Goal: Information Seeking & Learning: Learn about a topic

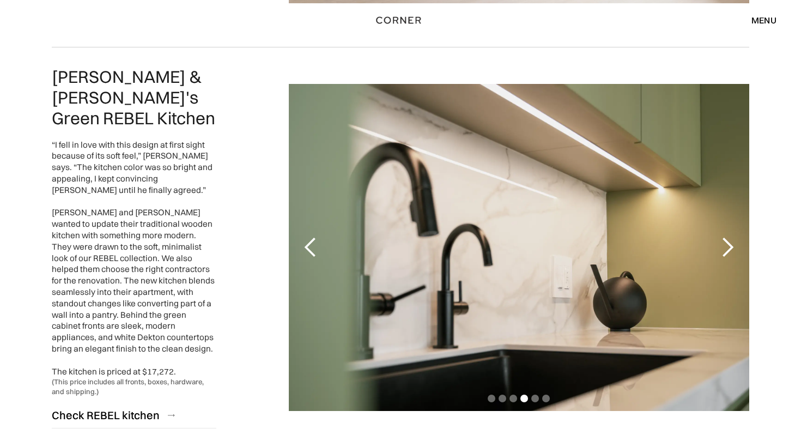
scroll to position [923, 0]
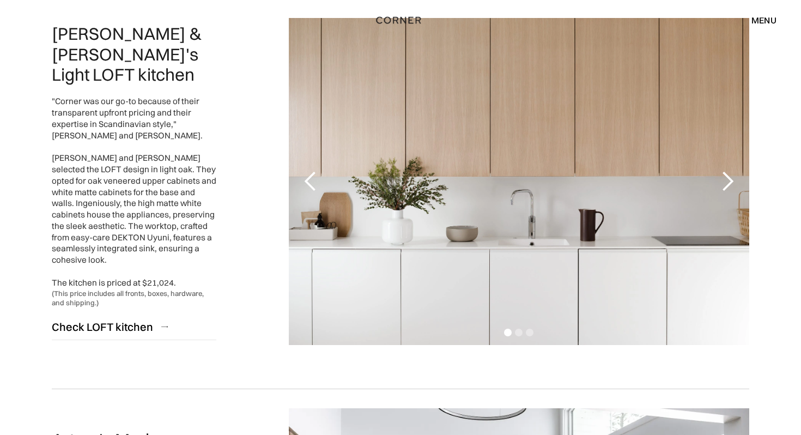
click at [766, 16] on div "menu" at bounding box center [763, 20] width 25 height 9
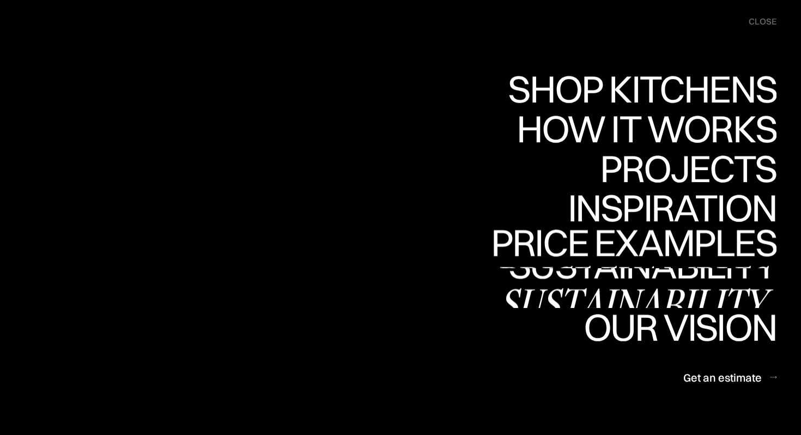
click at [674, 262] on div "Price examples" at bounding box center [634, 281] width 286 height 38
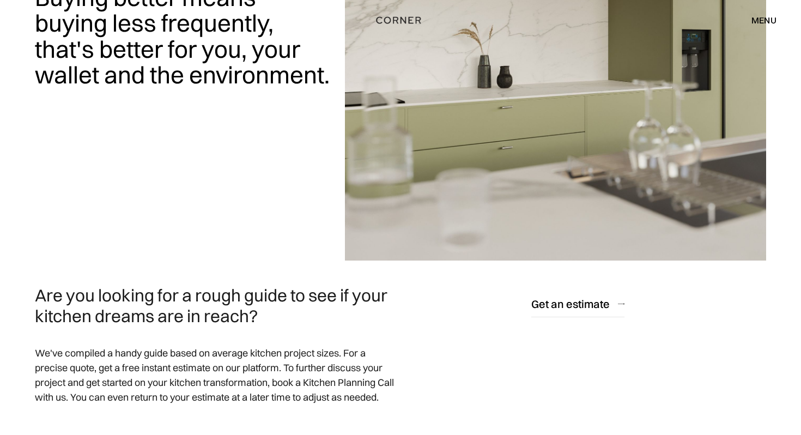
scroll to position [351, 0]
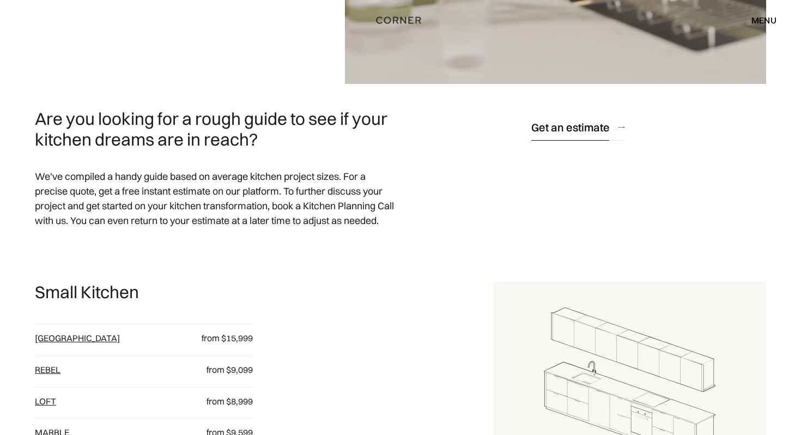
click at [563, 125] on div "Get an estimate" at bounding box center [570, 127] width 78 height 15
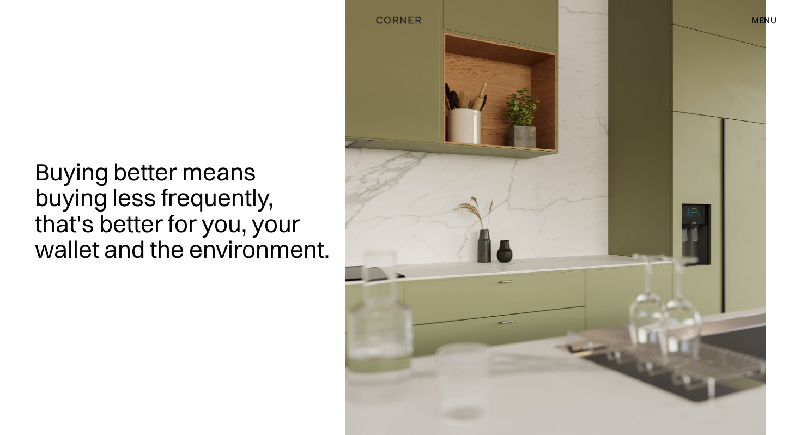
click at [766, 20] on div "menu" at bounding box center [763, 20] width 25 height 9
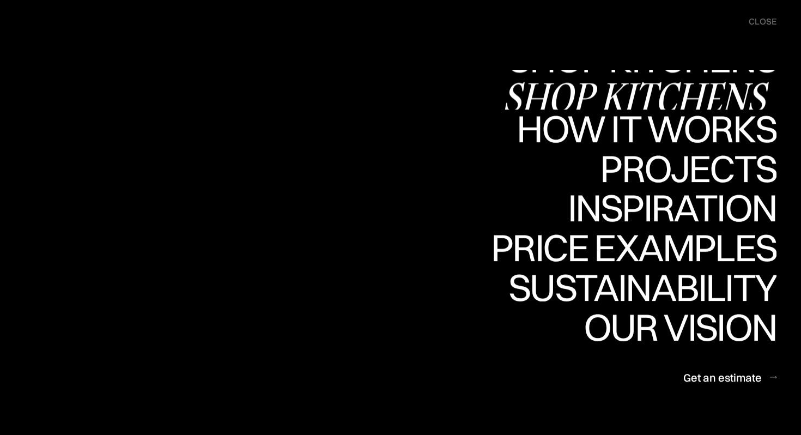
click at [718, 94] on div "Shop Kitchens" at bounding box center [639, 97] width 274 height 38
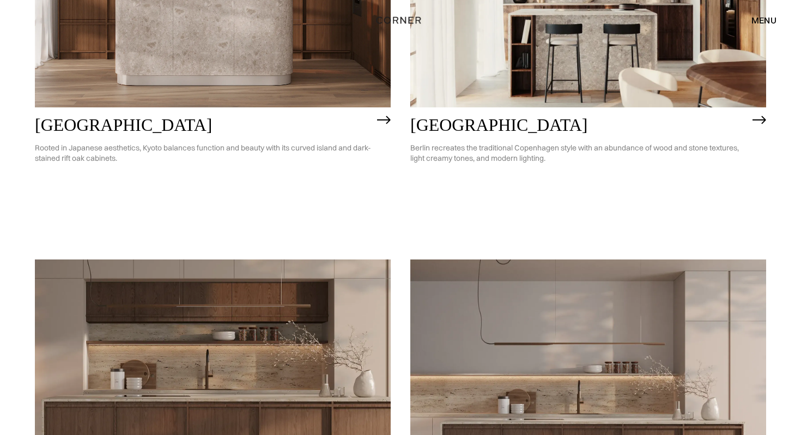
scroll to position [917, 0]
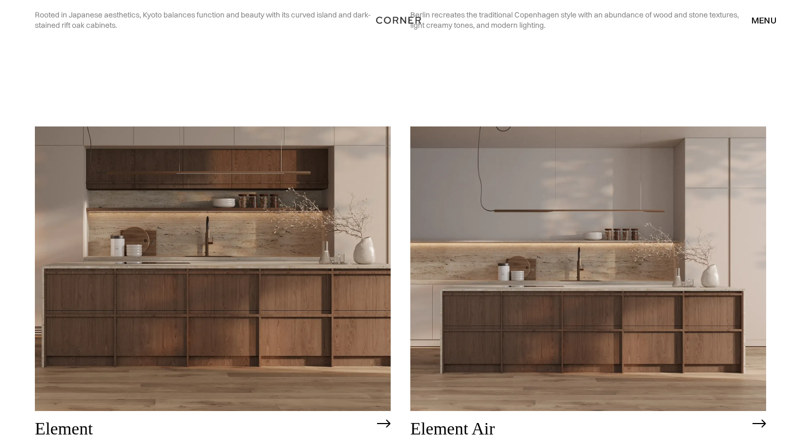
click at [504, 175] on img at bounding box center [588, 268] width 356 height 284
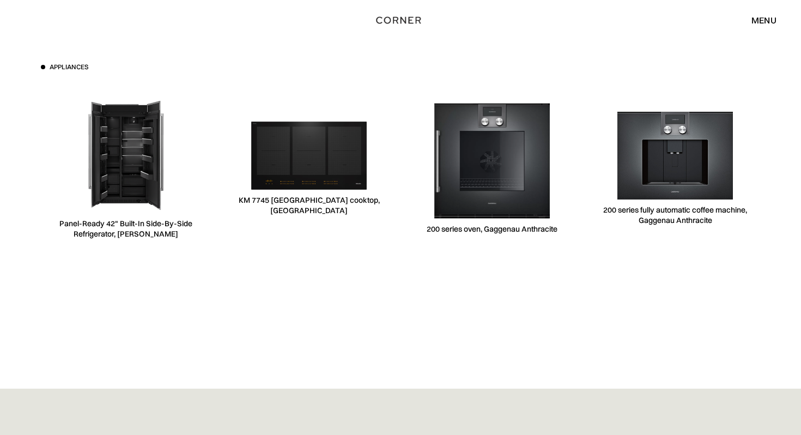
scroll to position [3605, 0]
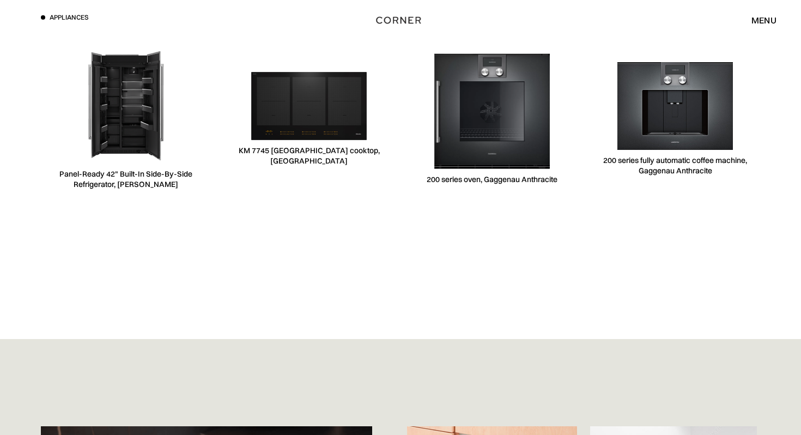
click at [144, 154] on img at bounding box center [126, 106] width 116 height 116
click at [123, 95] on img at bounding box center [126, 106] width 116 height 116
click at [107, 161] on img at bounding box center [126, 106] width 116 height 116
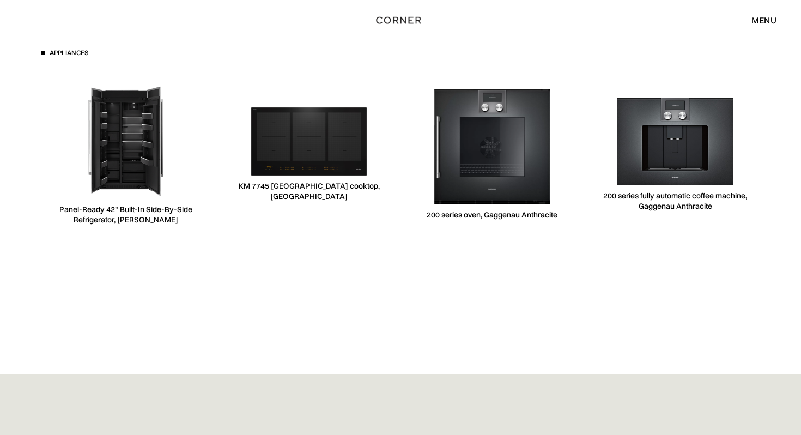
scroll to position [3445, 0]
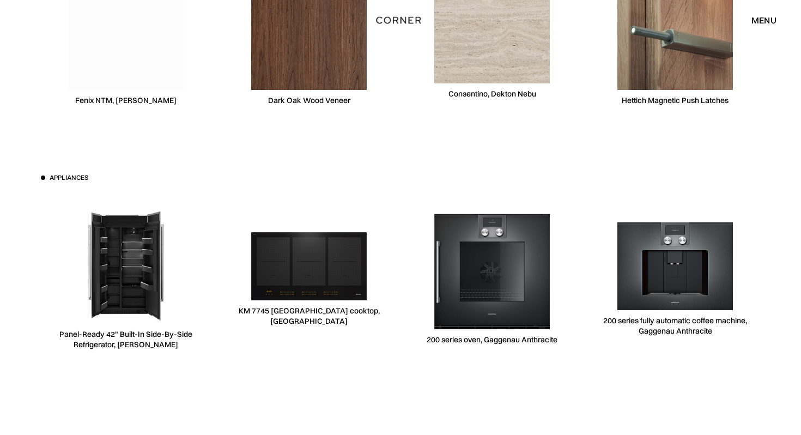
click at [131, 344] on div "Panel-Ready 42" Built-In Side-By-Side Refrigerator, Jennair" at bounding box center [126, 339] width 170 height 21
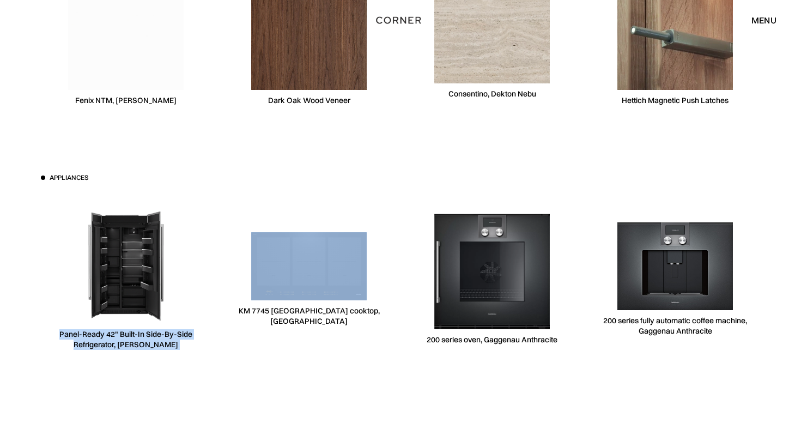
click at [131, 344] on div "Panel-Ready 42" Built-In Side-By-Side Refrigerator, Jennair" at bounding box center [126, 339] width 170 height 21
copy div "Panel-Ready 42" Built-In Side-By-Side Refrigerator, Jennair"
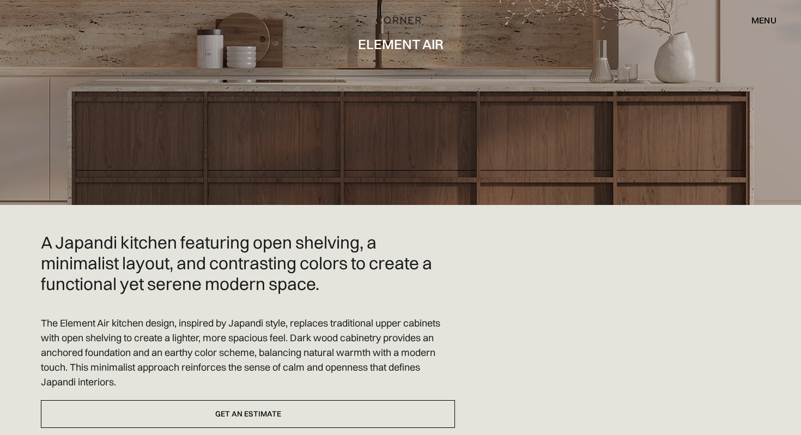
scroll to position [0, 0]
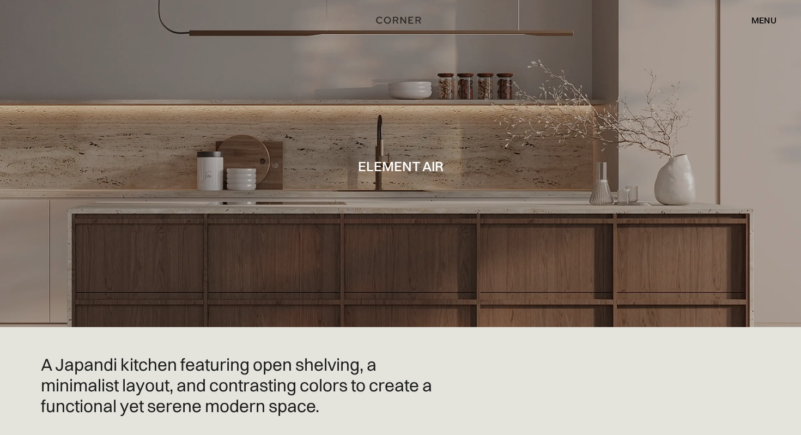
click at [774, 19] on div "menu" at bounding box center [763, 20] width 25 height 9
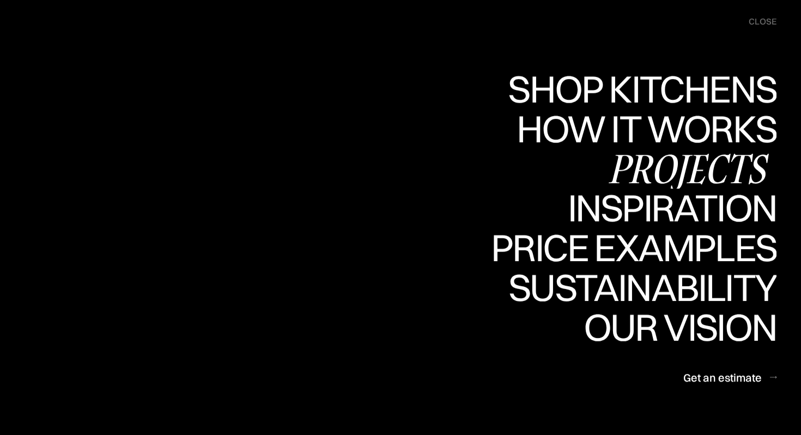
click at [651, 165] on div "Projects" at bounding box center [688, 168] width 177 height 38
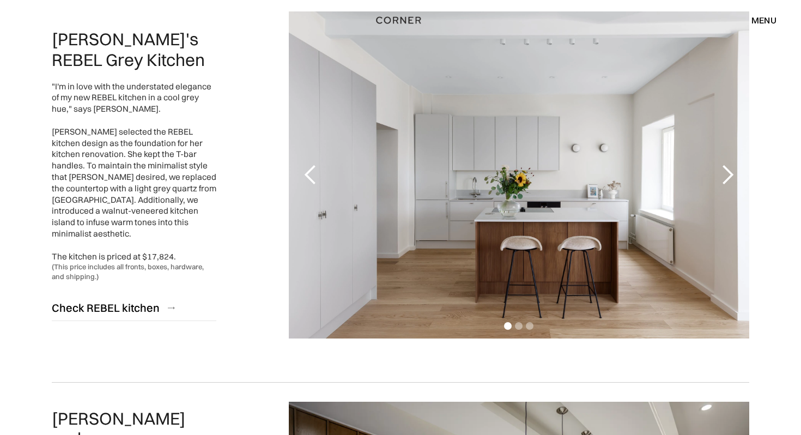
scroll to position [183, 0]
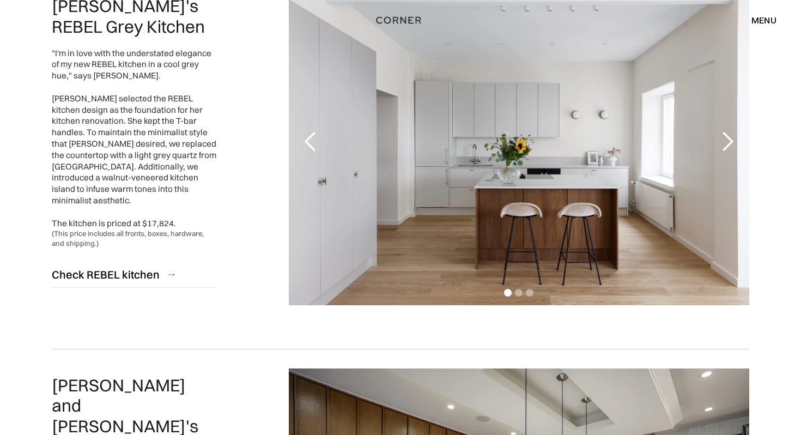
click at [731, 149] on div "next slide" at bounding box center [728, 142] width 22 height 22
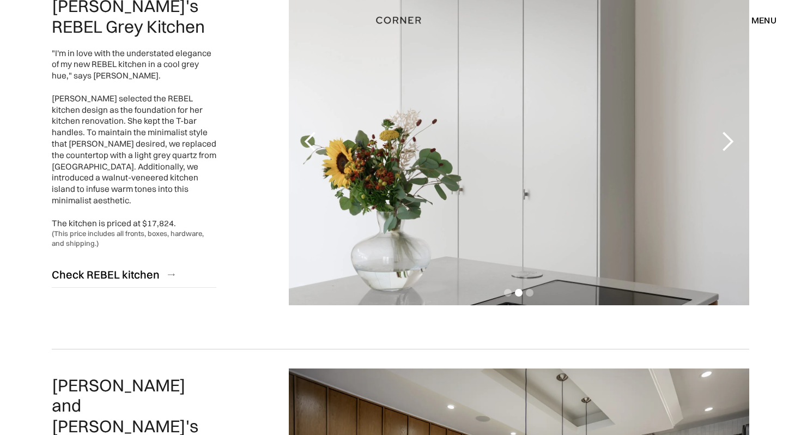
click at [309, 144] on div "previous slide" at bounding box center [311, 142] width 22 height 22
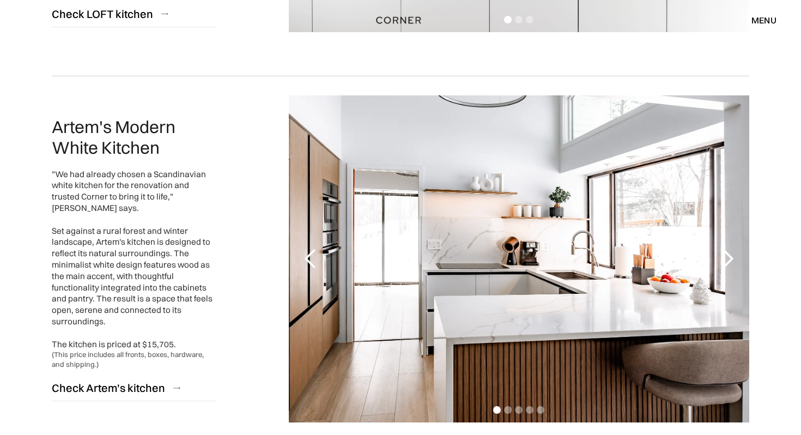
scroll to position [1266, 0]
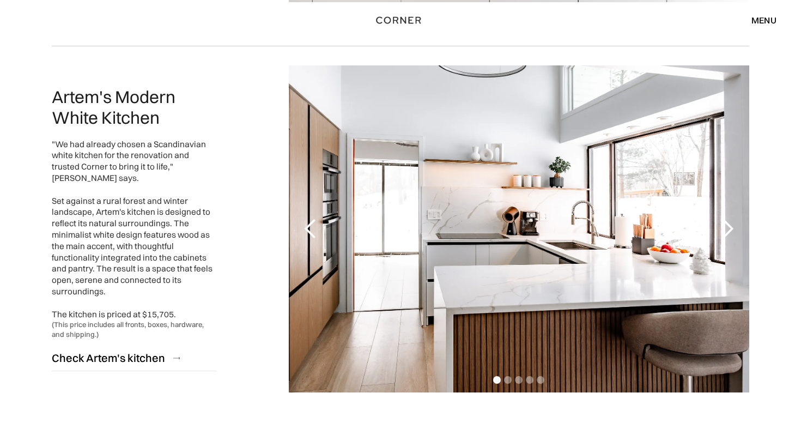
click at [727, 232] on div "next slide" at bounding box center [728, 229] width 22 height 22
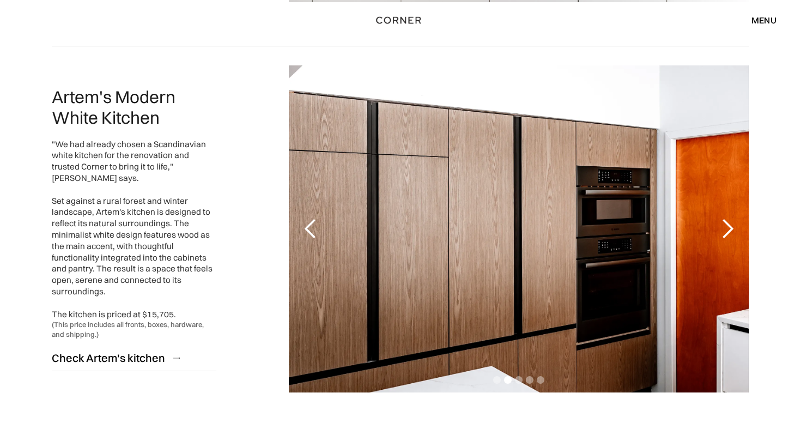
click at [305, 224] on div "previous slide" at bounding box center [311, 229] width 22 height 22
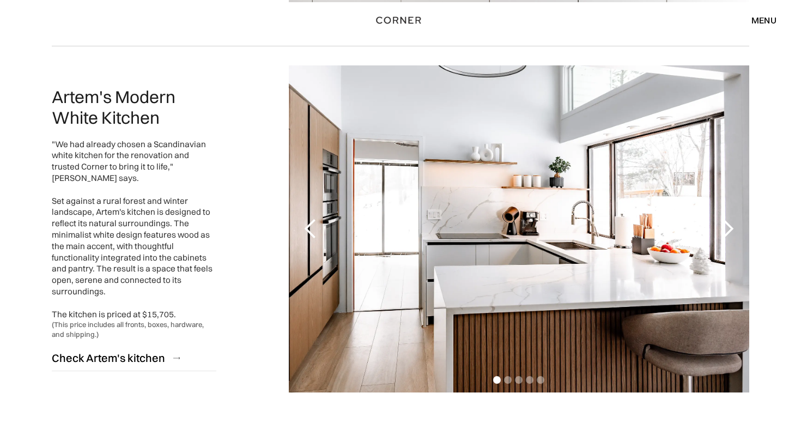
click at [728, 232] on div "next slide" at bounding box center [728, 229] width 22 height 22
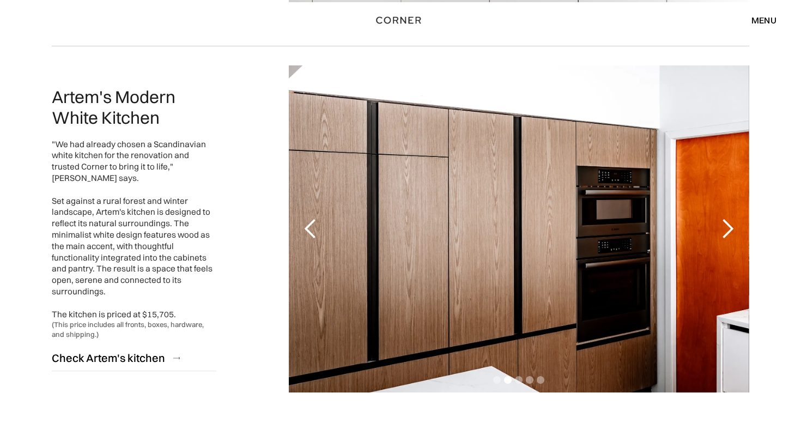
click at [728, 232] on div "next slide" at bounding box center [728, 229] width 22 height 22
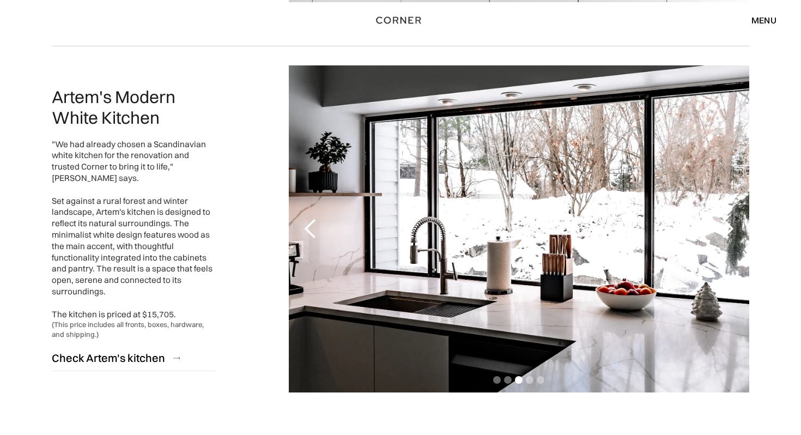
click at [728, 232] on div "next slide" at bounding box center [728, 229] width 22 height 22
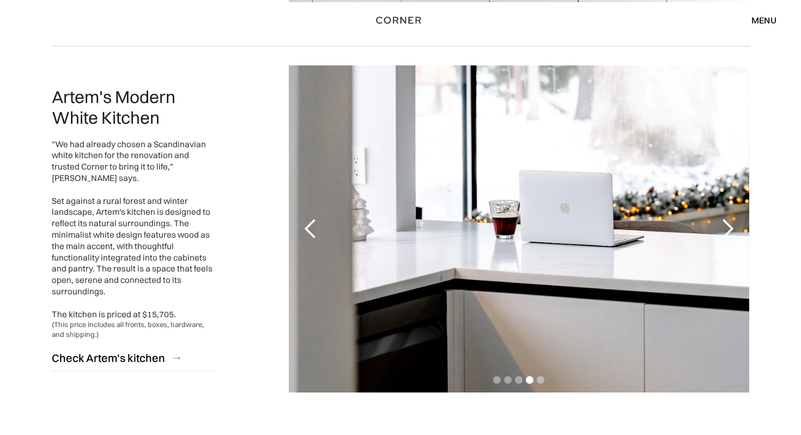
click at [728, 232] on div "next slide" at bounding box center [728, 229] width 22 height 22
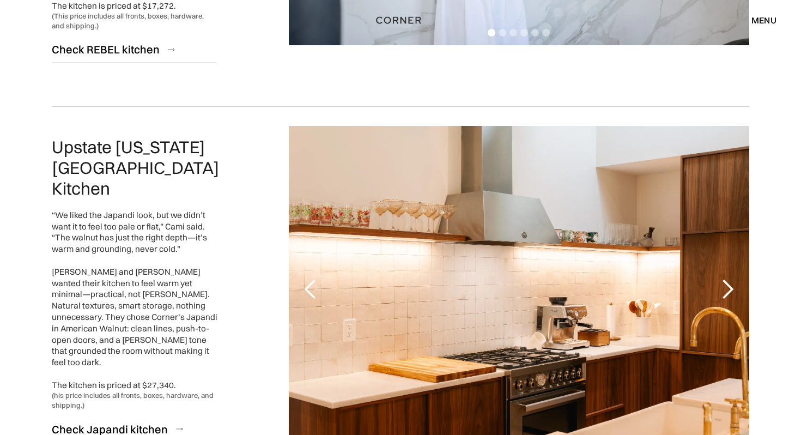
scroll to position [2436, 0]
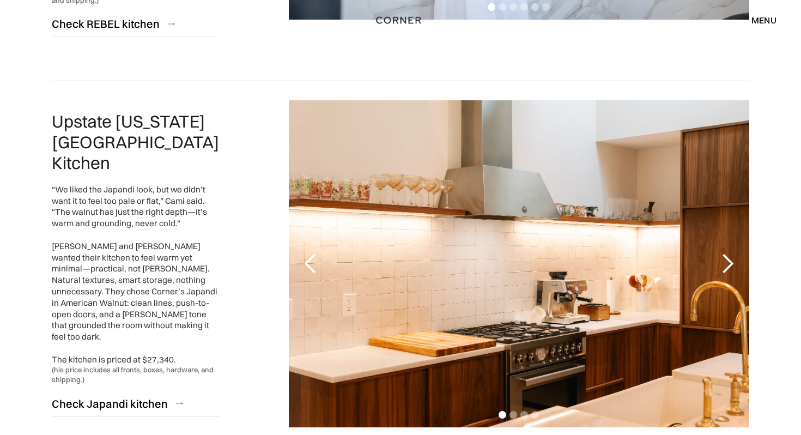
click at [723, 253] on div "next slide" at bounding box center [728, 264] width 22 height 22
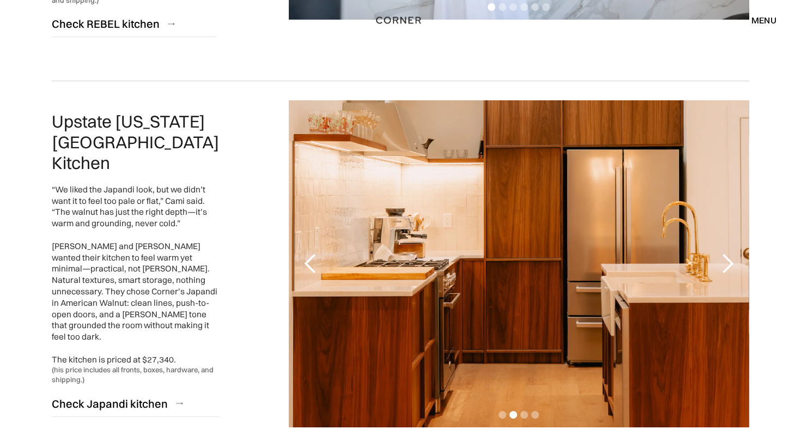
click at [723, 253] on div "next slide" at bounding box center [728, 264] width 22 height 22
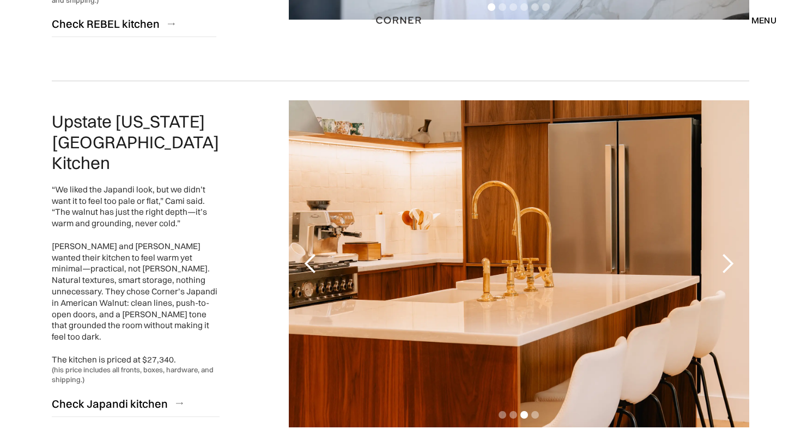
click at [723, 253] on div "next slide" at bounding box center [728, 264] width 22 height 22
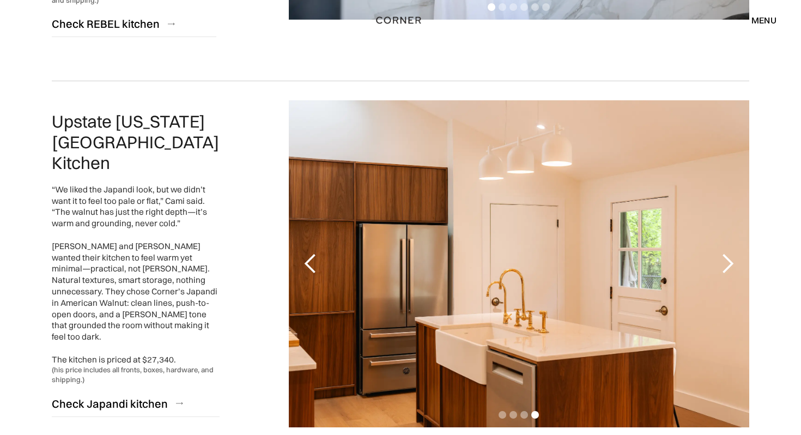
click at [723, 253] on div "next slide" at bounding box center [728, 264] width 22 height 22
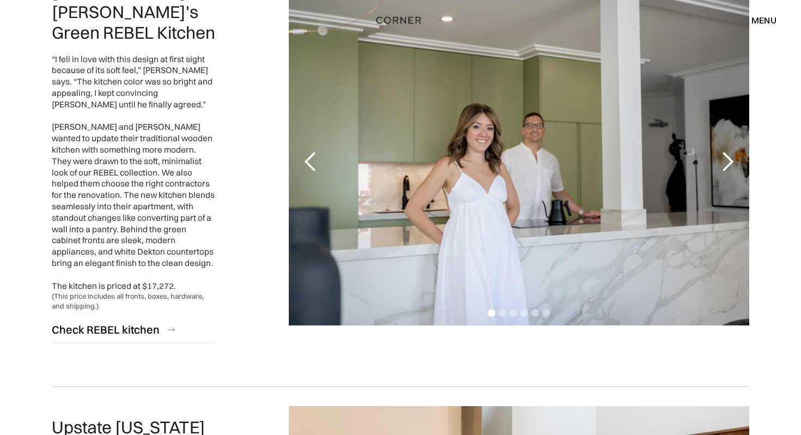
scroll to position [2082, 0]
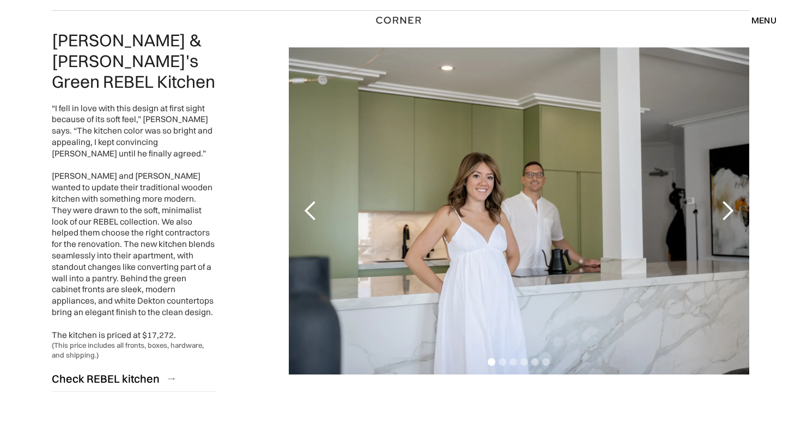
click at [728, 210] on div "next slide" at bounding box center [728, 211] width 22 height 22
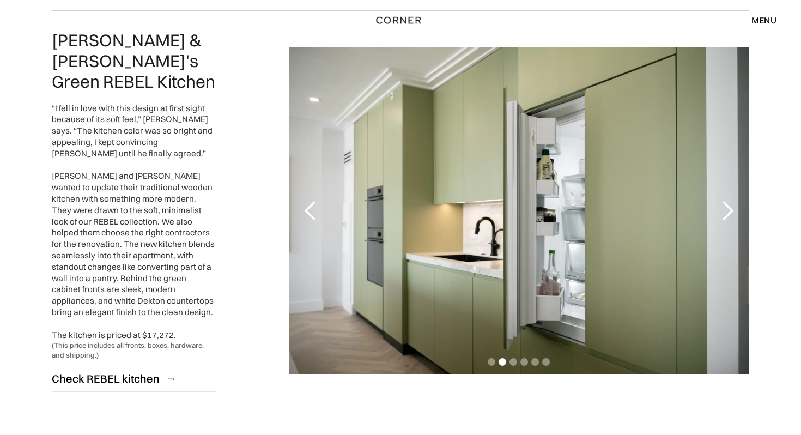
click at [728, 210] on div "next slide" at bounding box center [728, 211] width 22 height 22
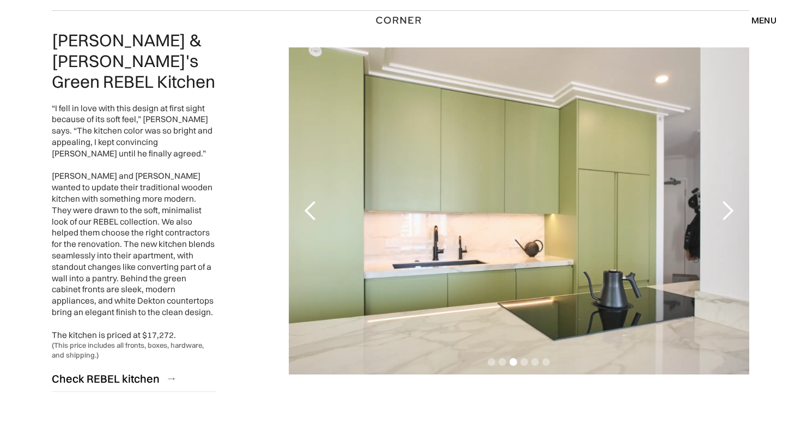
click at [729, 210] on div "next slide" at bounding box center [728, 211] width 22 height 22
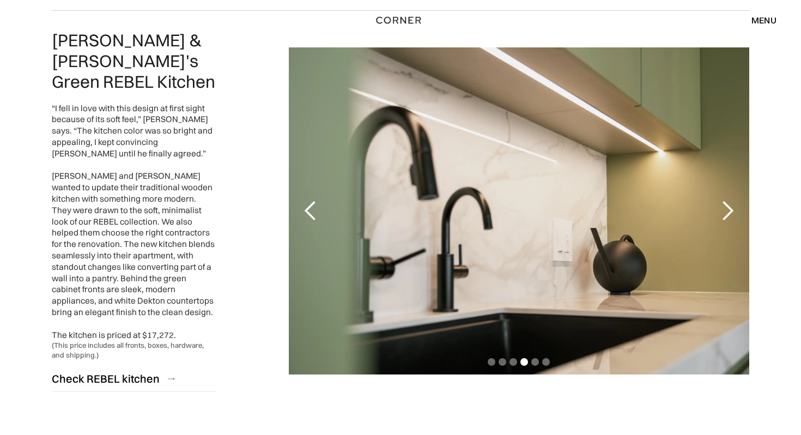
click at [729, 210] on div "next slide" at bounding box center [728, 211] width 22 height 22
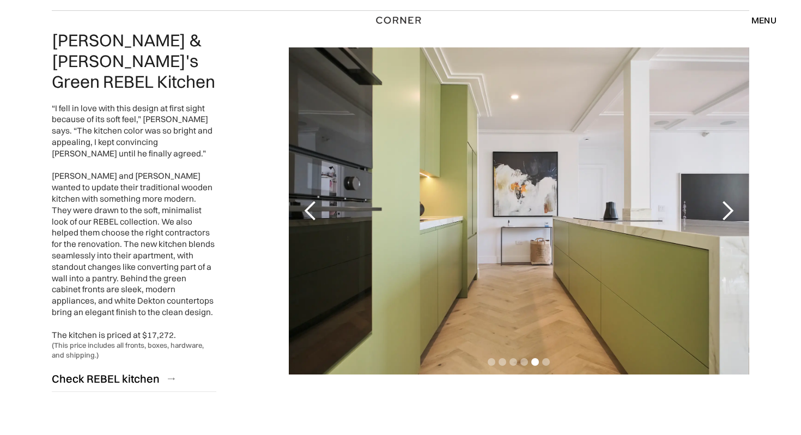
click at [729, 210] on div "next slide" at bounding box center [728, 211] width 22 height 22
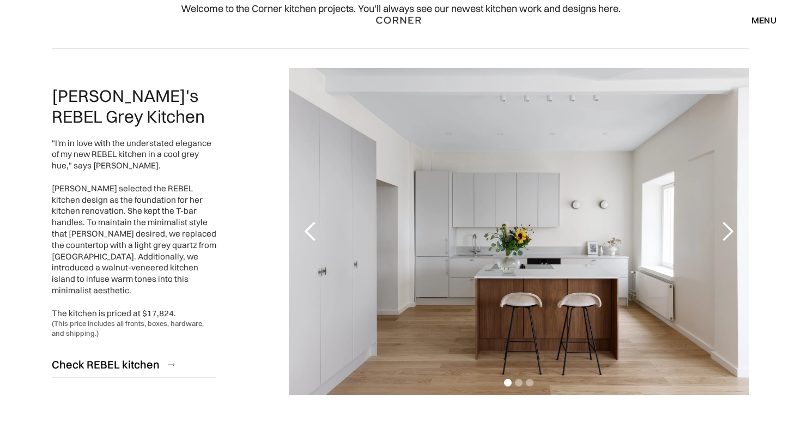
scroll to position [0, 0]
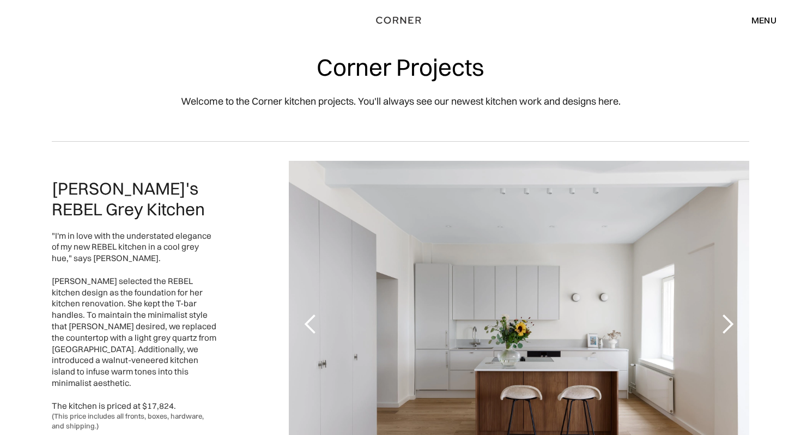
click at [753, 20] on div "menu" at bounding box center [763, 20] width 25 height 9
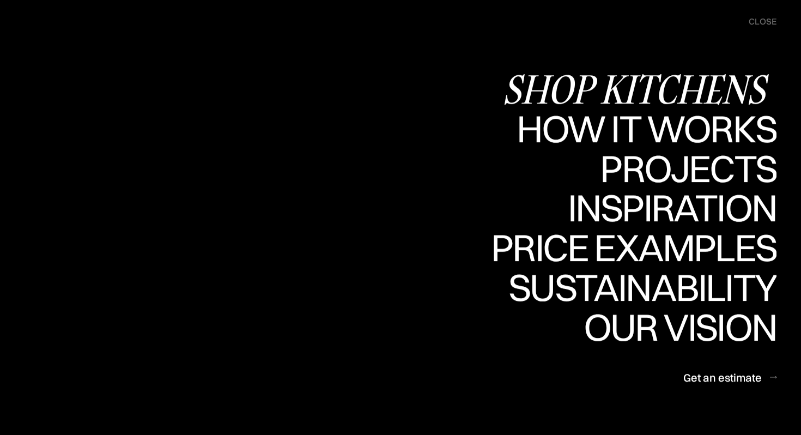
click at [728, 89] on div "Shop Kitchens" at bounding box center [639, 89] width 274 height 38
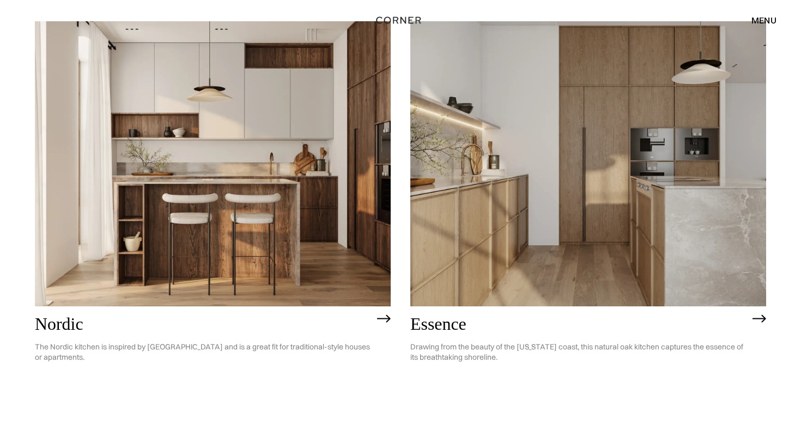
scroll to position [149, 0]
click at [329, 250] on img at bounding box center [213, 163] width 356 height 284
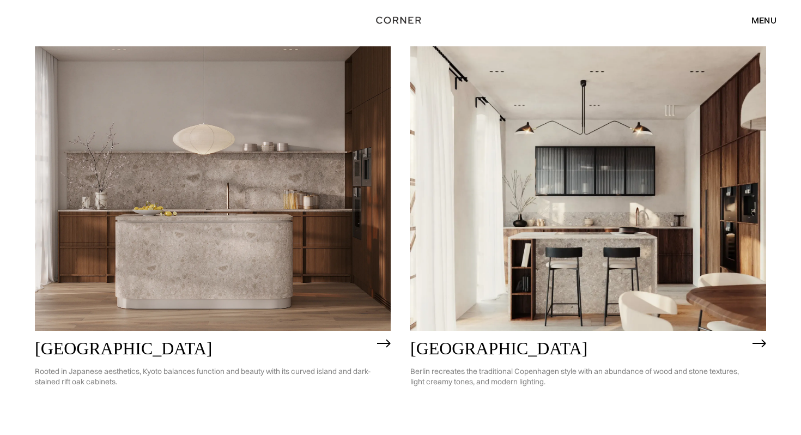
scroll to position [575, 0]
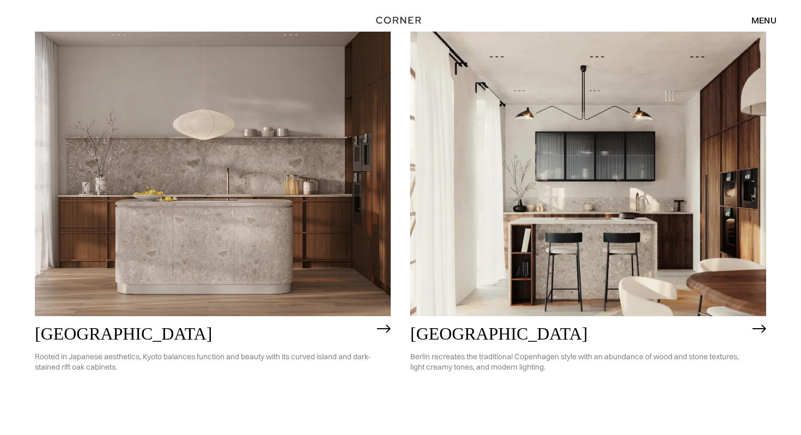
click at [361, 274] on img at bounding box center [213, 174] width 356 height 284
click at [528, 260] on img at bounding box center [588, 174] width 356 height 284
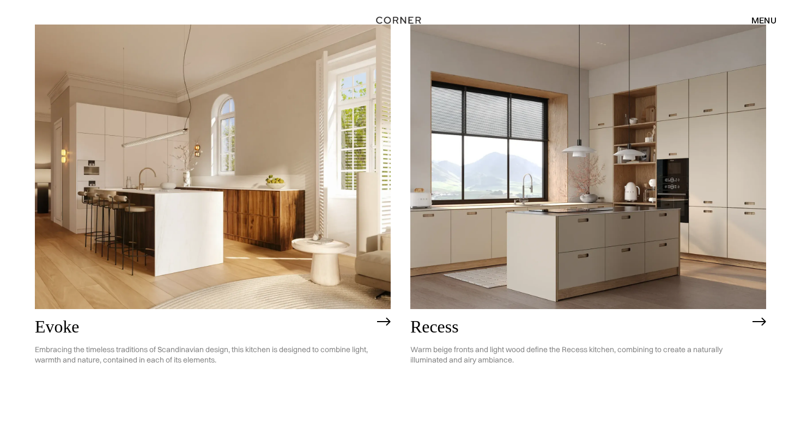
scroll to position [1472, 0]
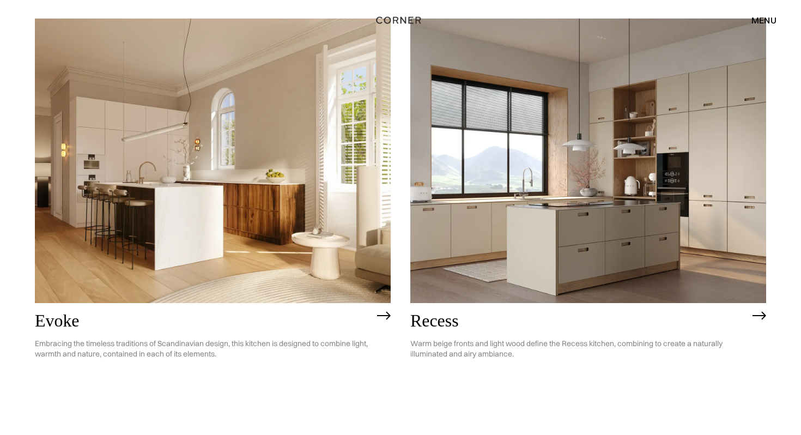
click at [304, 224] on img at bounding box center [213, 161] width 356 height 284
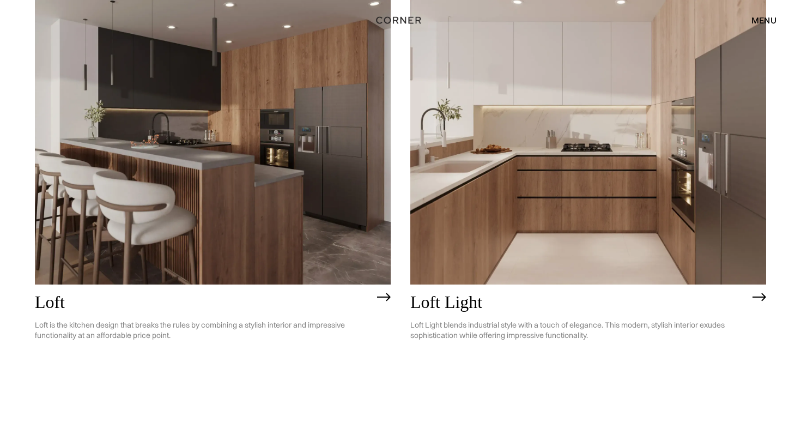
scroll to position [2805, 0]
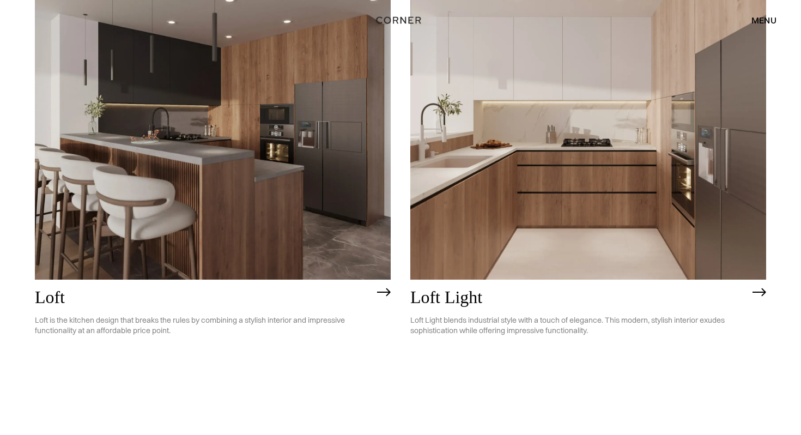
click at [269, 143] on img at bounding box center [213, 137] width 356 height 284
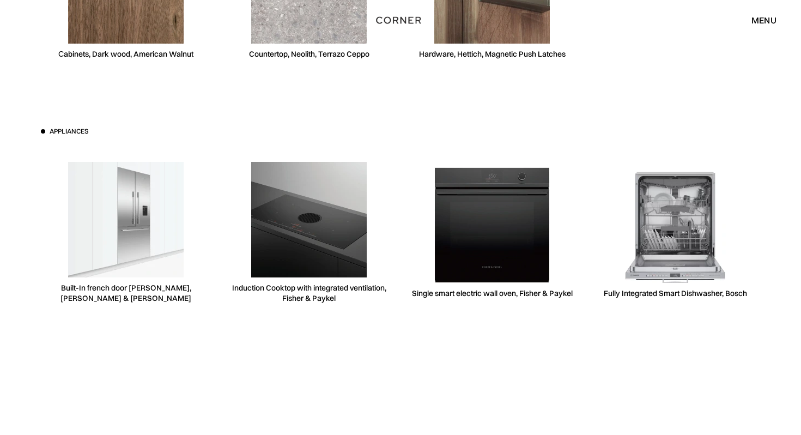
scroll to position [3321, 0]
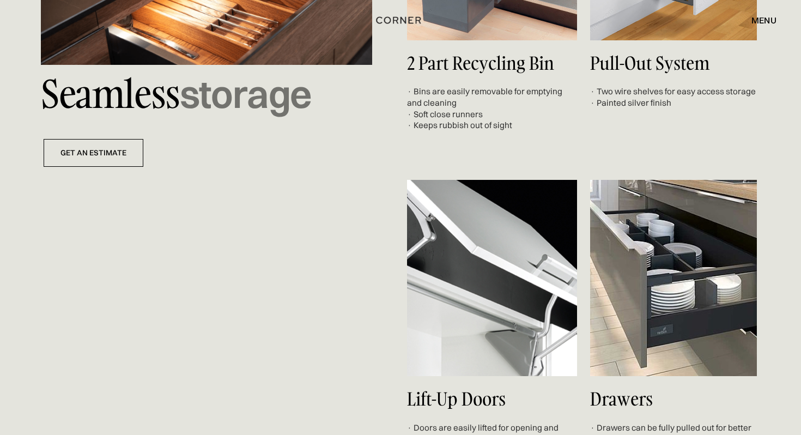
scroll to position [2789, 0]
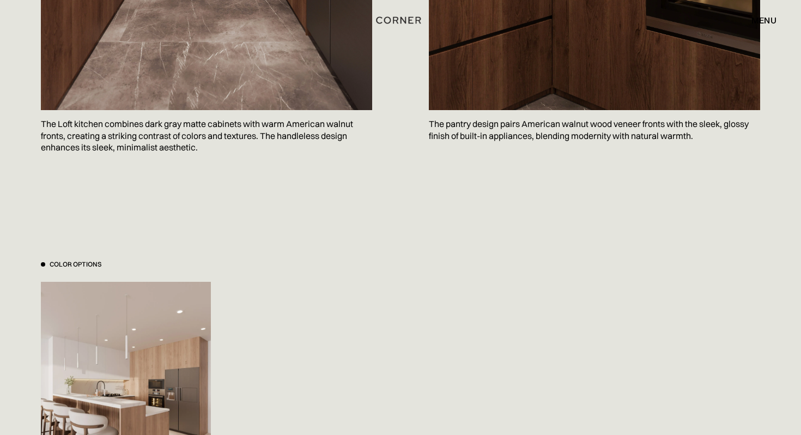
scroll to position [1074, 0]
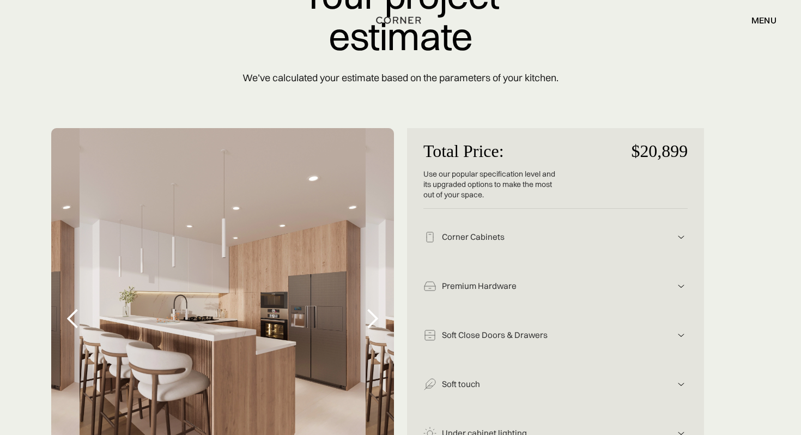
scroll to position [281, 0]
